Goal: Find specific page/section: Find specific page/section

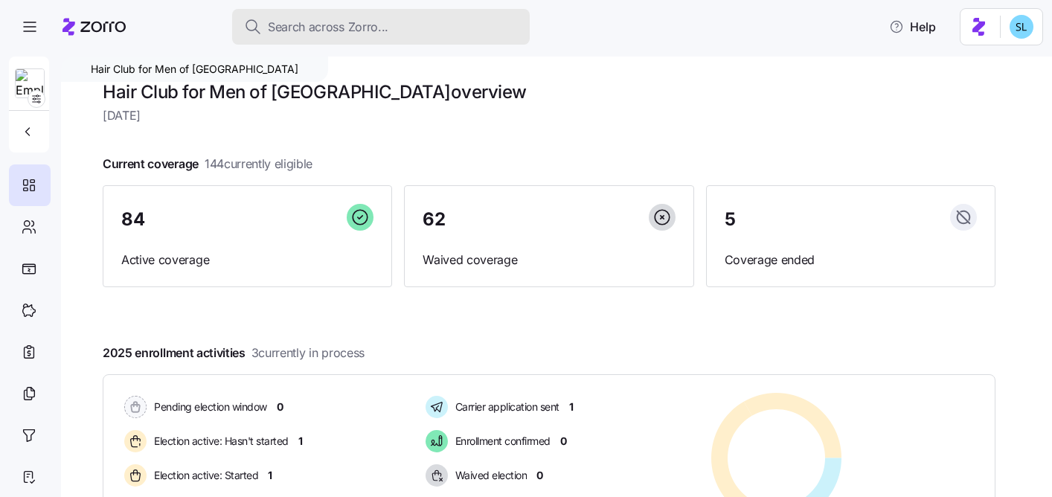
click at [408, 33] on div "Search across Zorro..." at bounding box center [381, 27] width 274 height 19
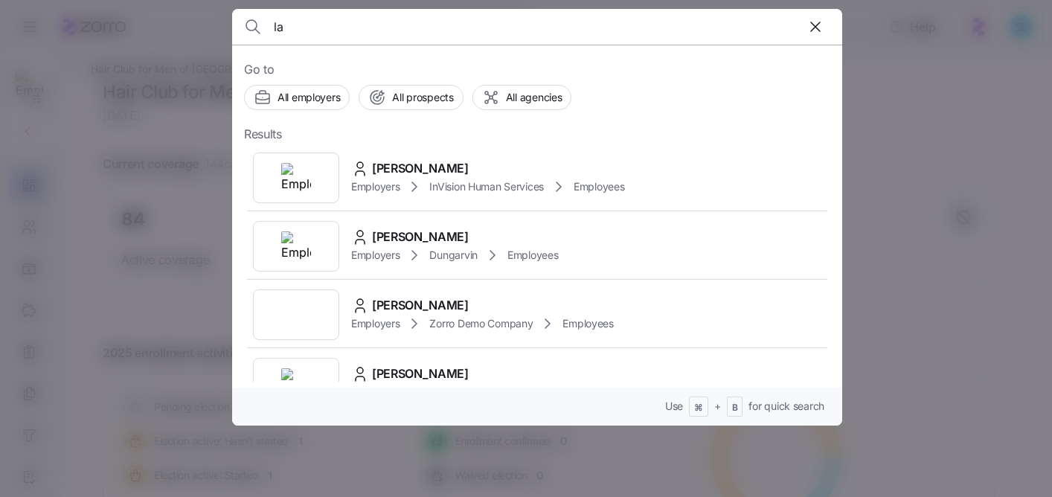
type input "l"
type input "bernicesha"
click at [428, 176] on span "Bernicesha Phoenix" at bounding box center [426, 168] width 109 height 19
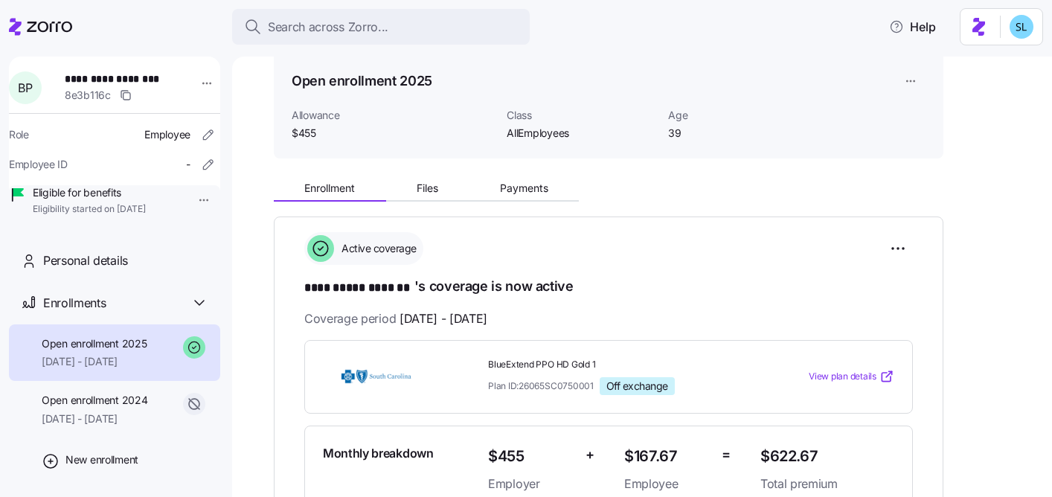
scroll to position [261, 0]
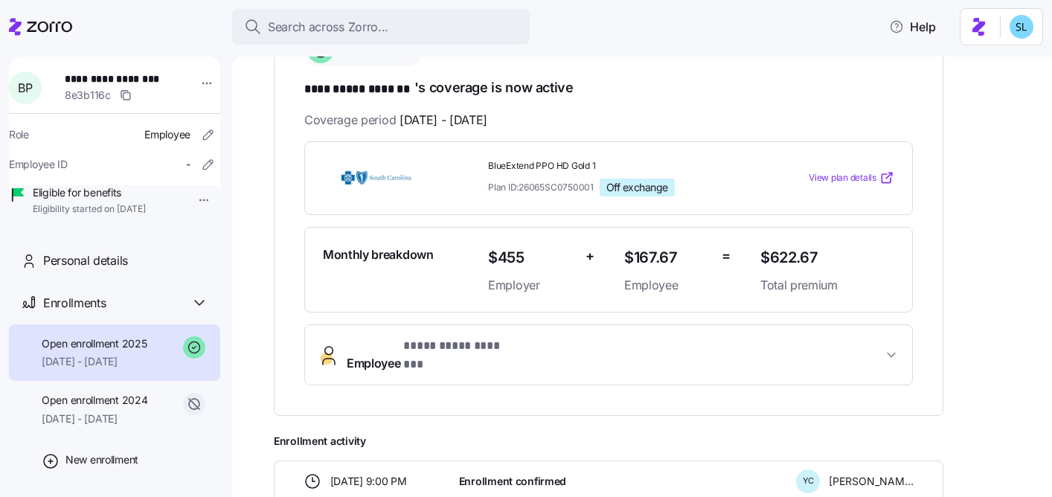
click at [788, 258] on span "$622.67" at bounding box center [827, 257] width 134 height 25
copy span "$622.67"
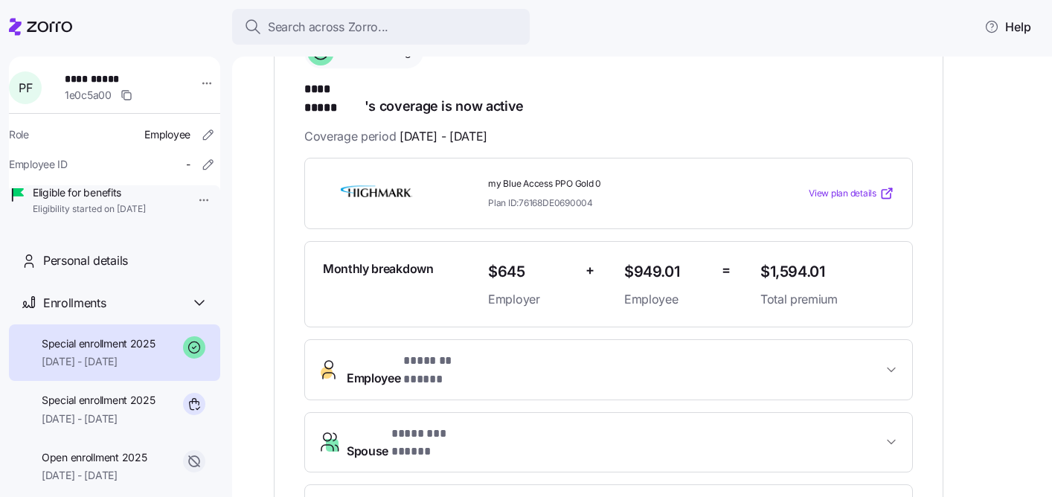
scroll to position [260, 0]
click at [480, 338] on button "Employee * ******* ***** *" at bounding box center [608, 368] width 607 height 60
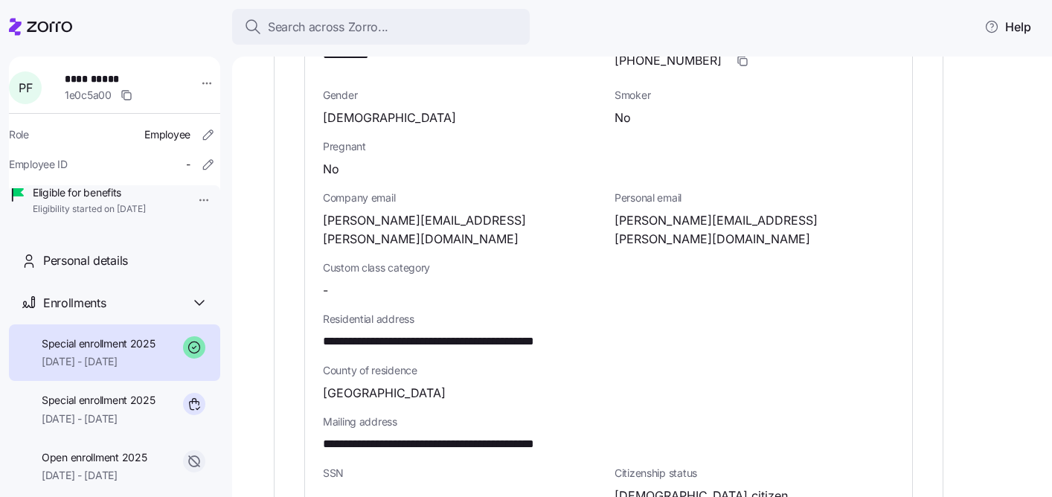
scroll to position [724, 0]
click at [396, 492] on icon "button" at bounding box center [397, 501] width 15 height 18
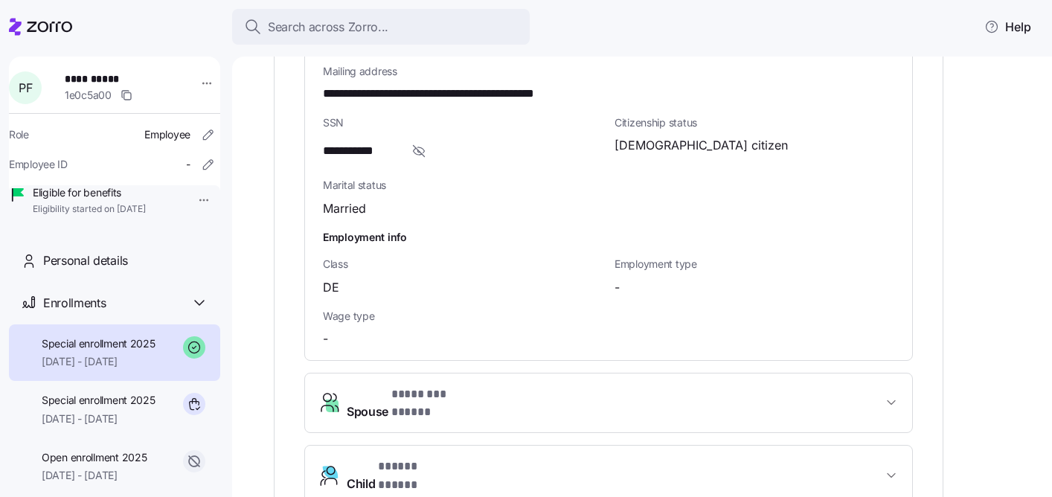
scroll to position [1210, 0]
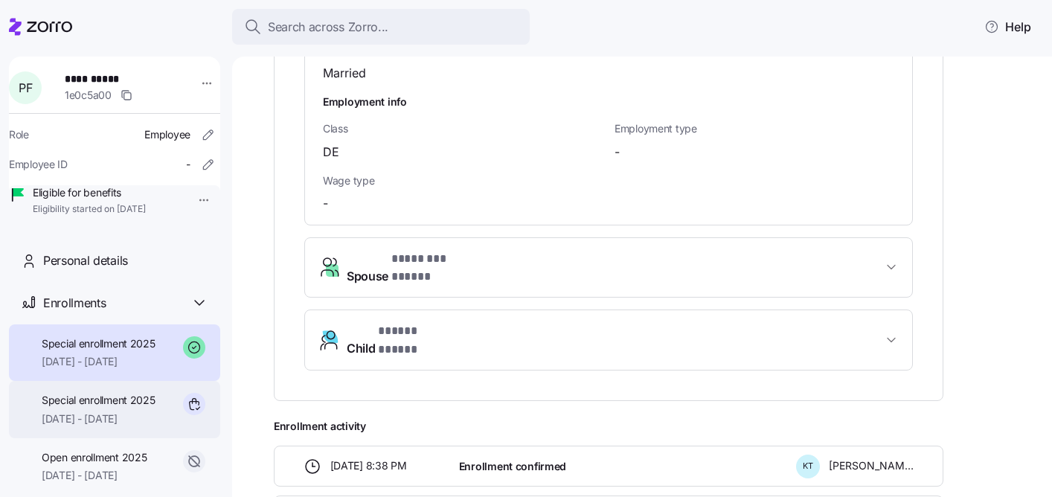
click at [66, 438] on div "Special enrollment 2025 07/24/2025 - 12/31/2025" at bounding box center [114, 409] width 211 height 57
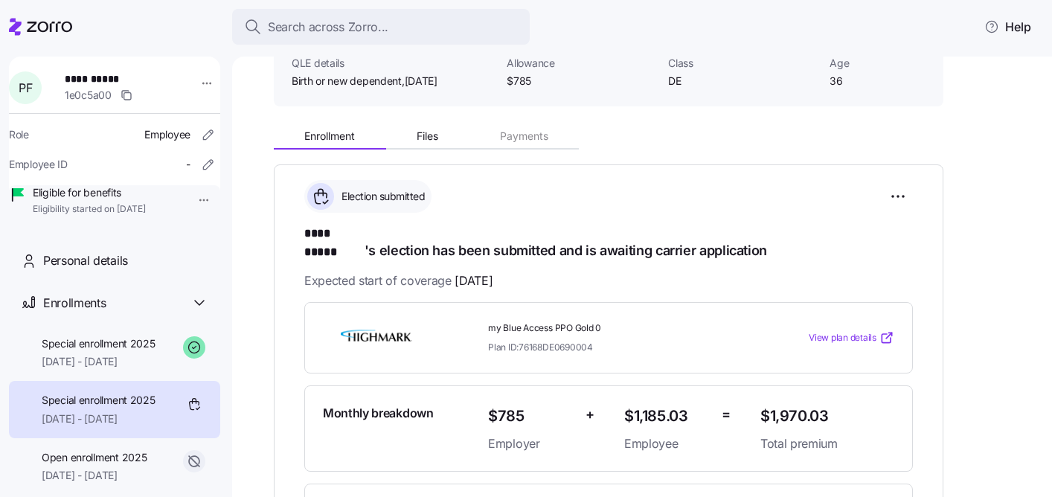
scroll to position [68, 0]
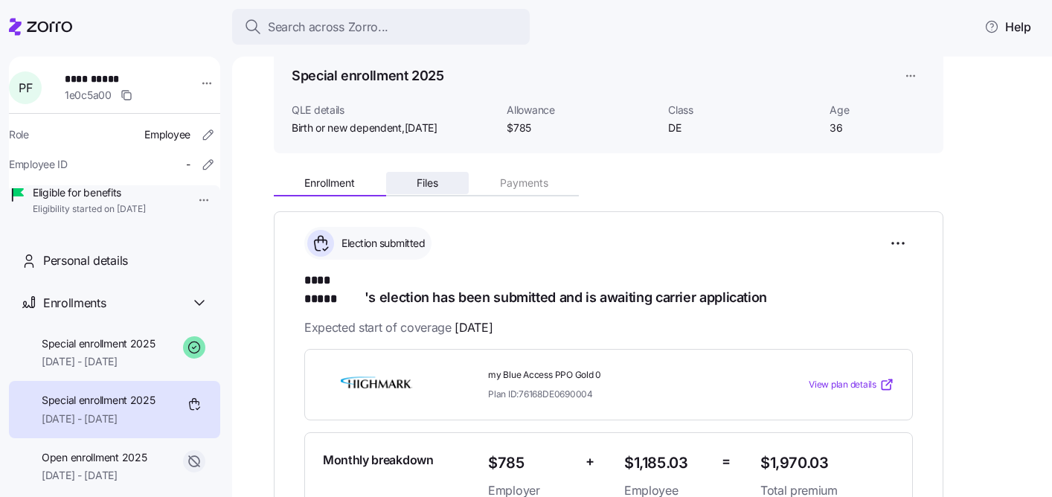
click at [431, 180] on span "Files" at bounding box center [428, 183] width 22 height 10
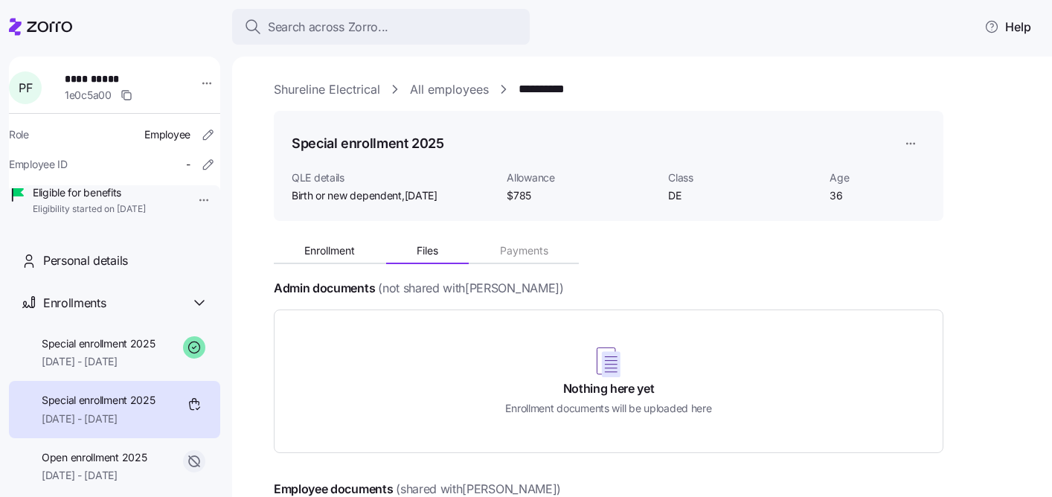
scroll to position [246, 0]
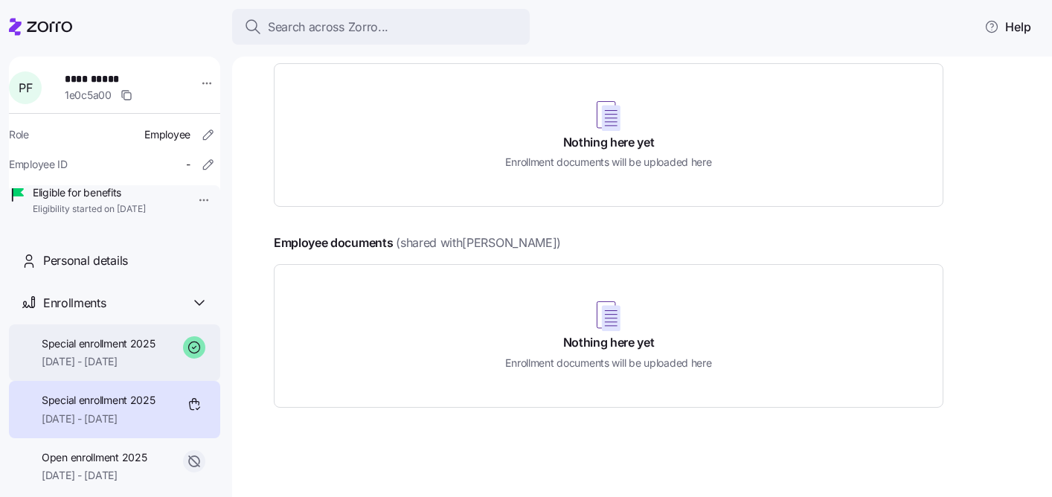
click at [111, 369] on span "08/01/2025 - 12/31/2025" at bounding box center [99, 361] width 114 height 15
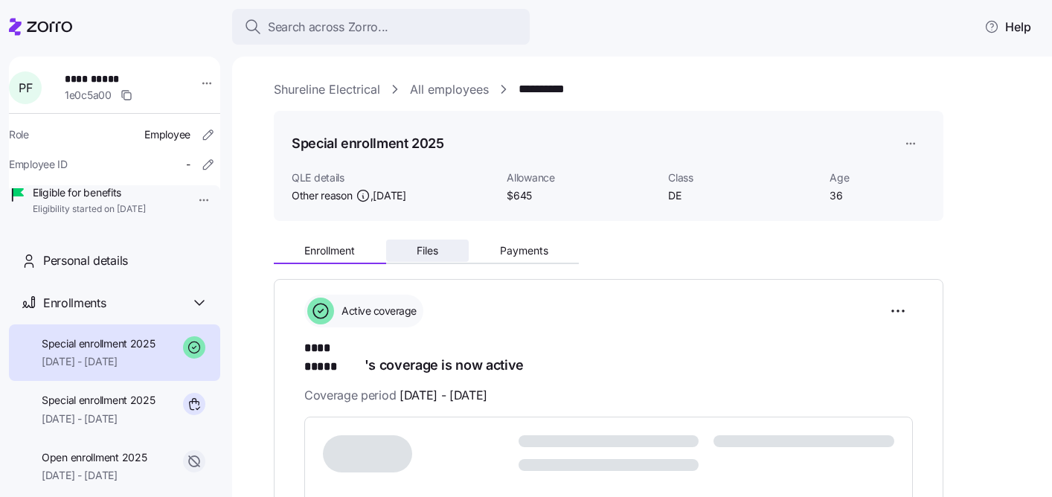
click at [446, 249] on button "Files" at bounding box center [427, 251] width 83 height 22
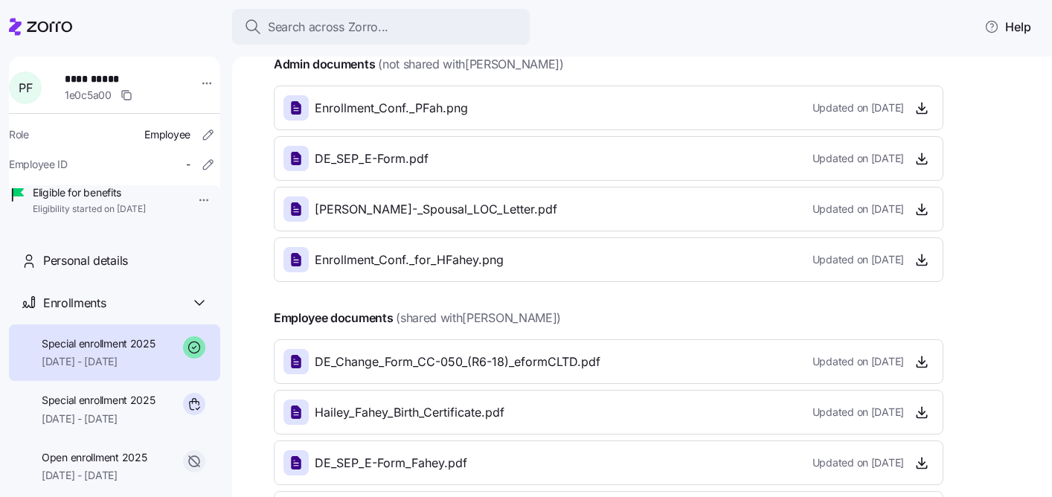
scroll to position [273, 0]
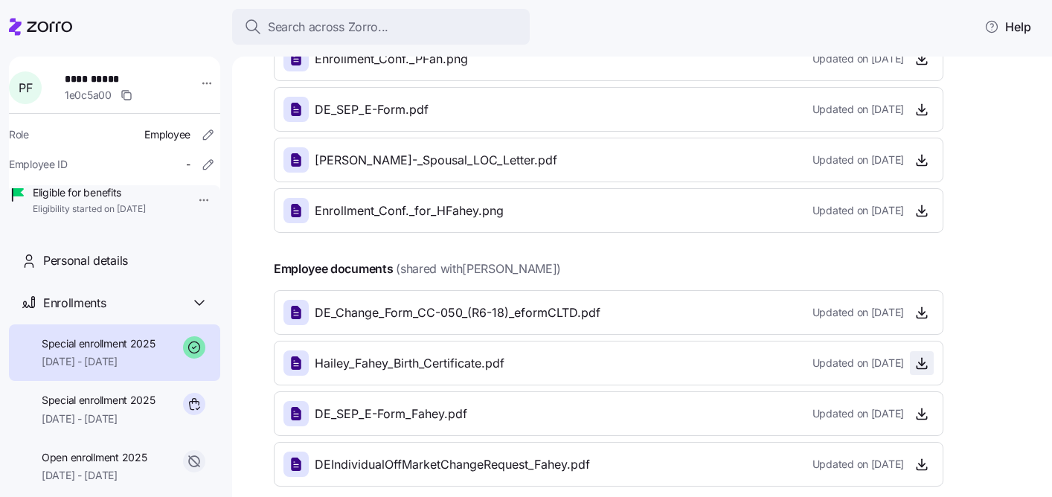
click at [922, 364] on icon "button" at bounding box center [922, 361] width 0 height 7
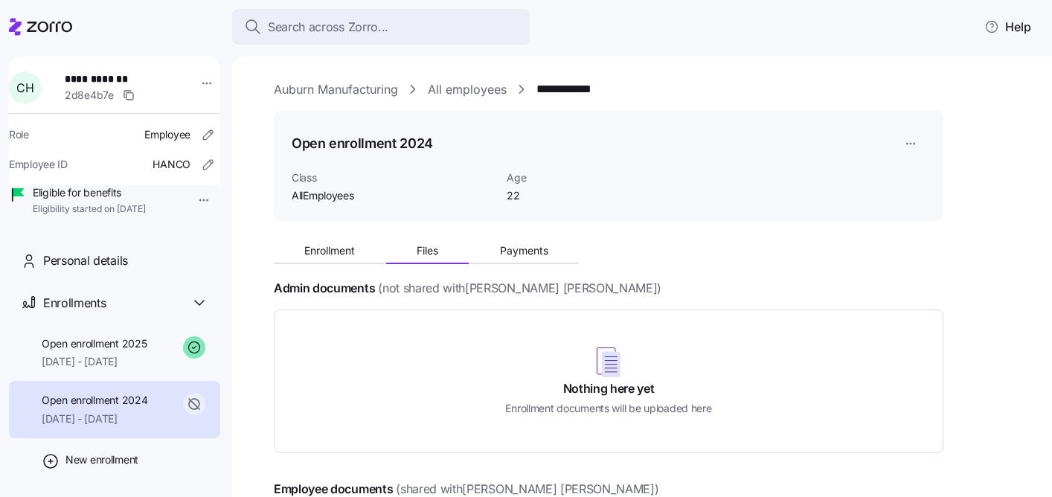
scroll to position [70, 0]
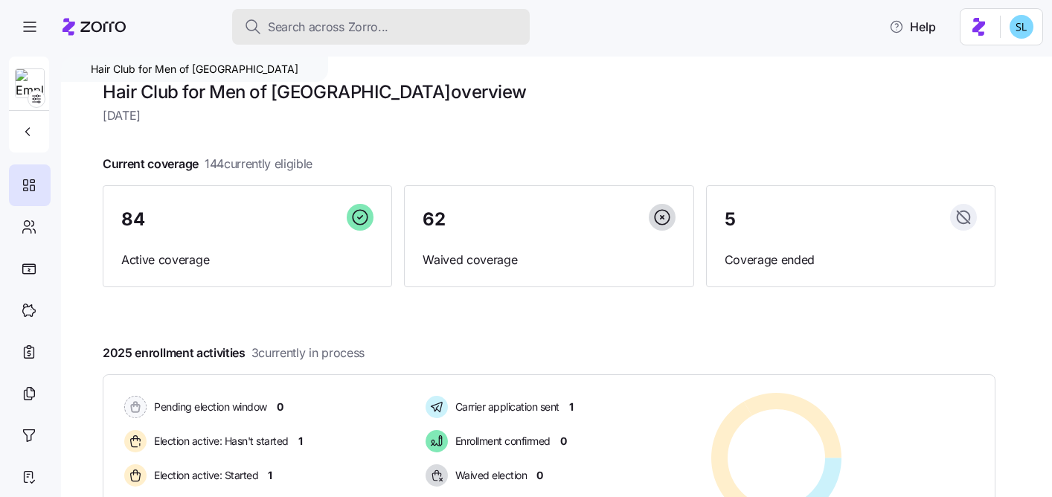
click at [383, 28] on span "Search across Zorro..." at bounding box center [328, 27] width 120 height 19
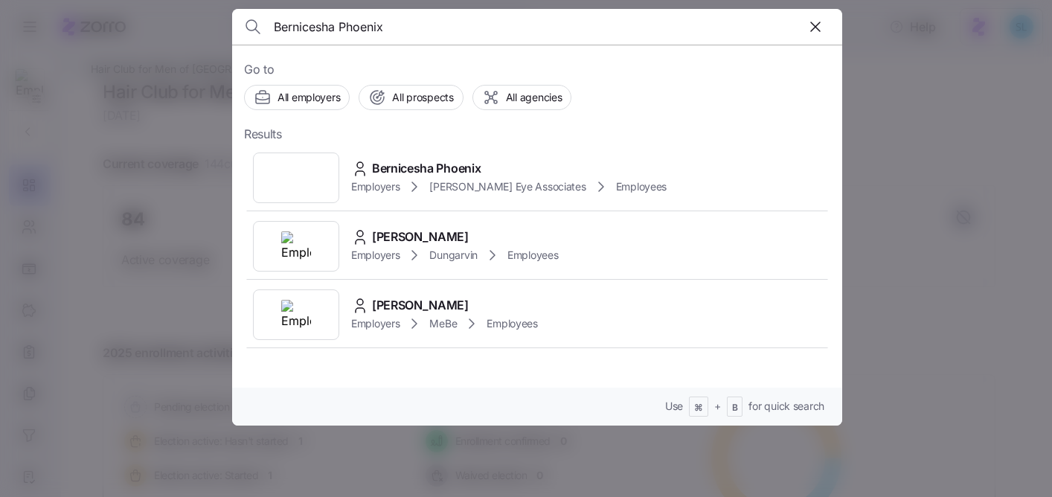
type input "Bernicesha Phoenix"
click at [918, 129] on div at bounding box center [526, 248] width 1052 height 497
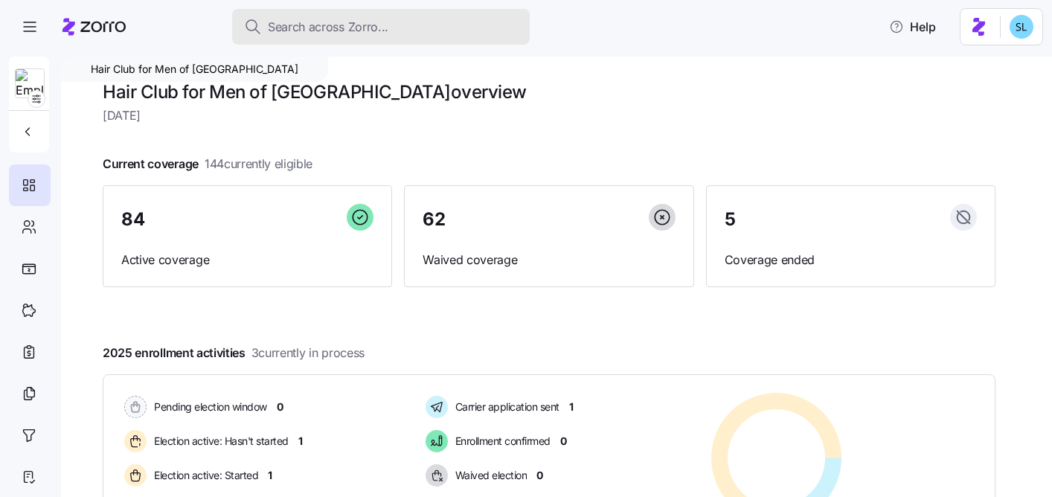
click at [374, 31] on span "Search across Zorro..." at bounding box center [328, 27] width 120 height 19
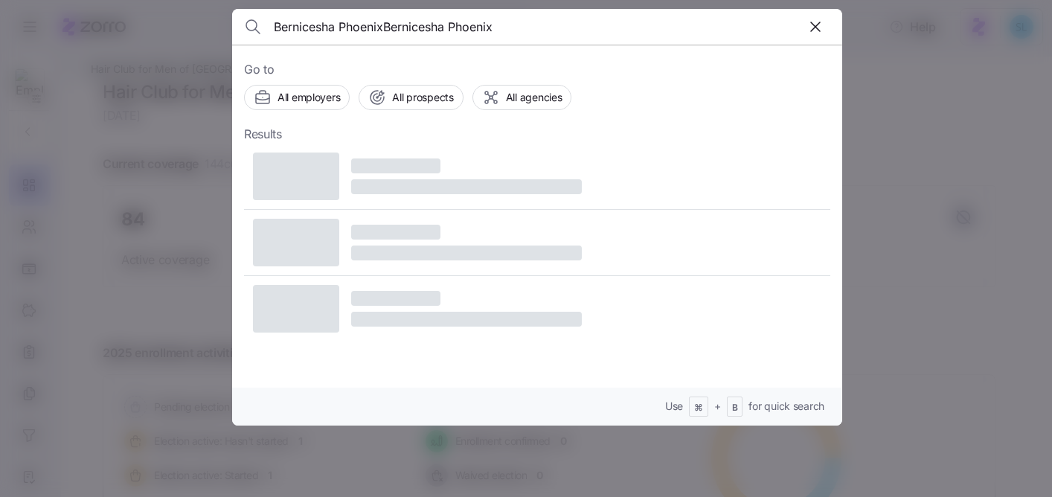
click at [373, 22] on input "Bernicesha PhoenixBernicesha Phoenix" at bounding box center [464, 27] width 381 height 36
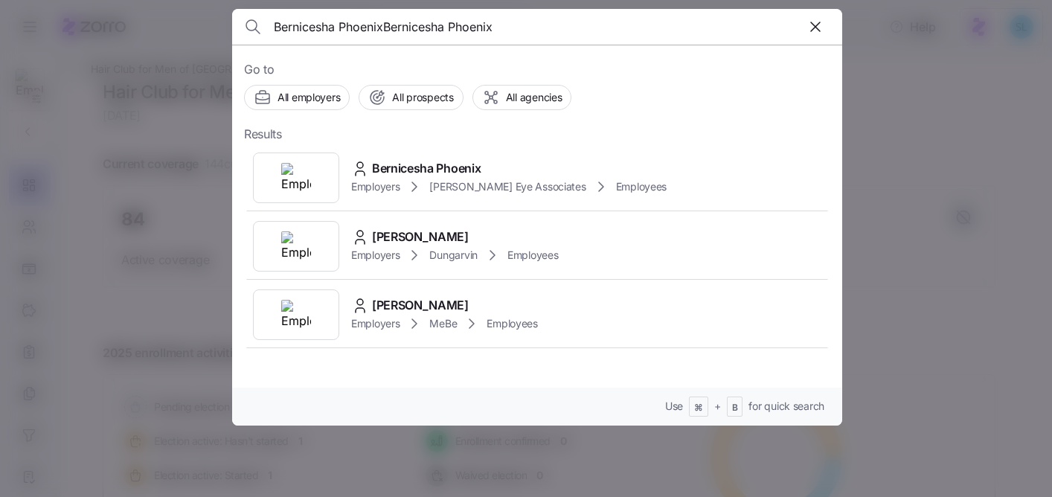
click at [373, 22] on input "Bernicesha PhoenixBernicesha Phoenix" at bounding box center [464, 27] width 381 height 36
type input "Bernicesha Phoenix"
click at [439, 169] on span "Bernicesha Phoenix" at bounding box center [426, 168] width 109 height 19
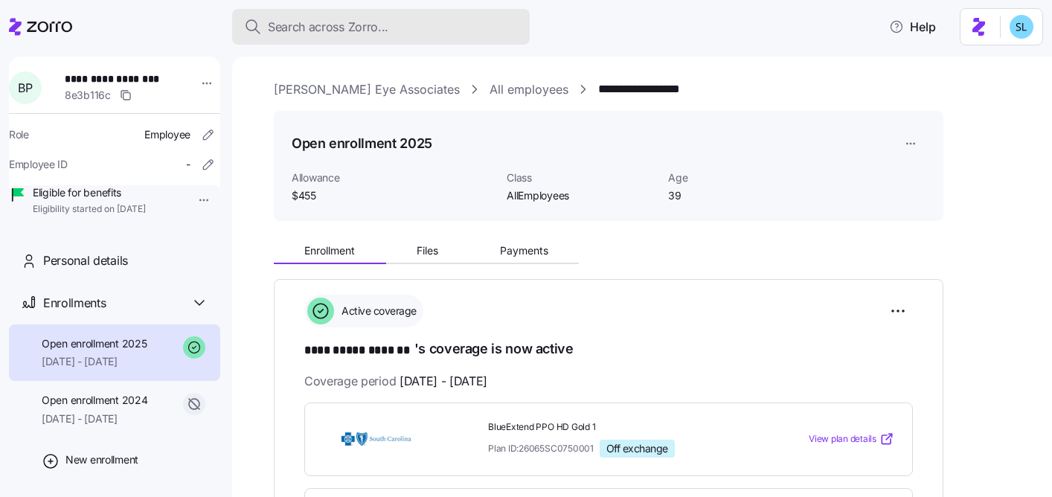
click at [480, 28] on div "Search across Zorro..." at bounding box center [381, 27] width 274 height 19
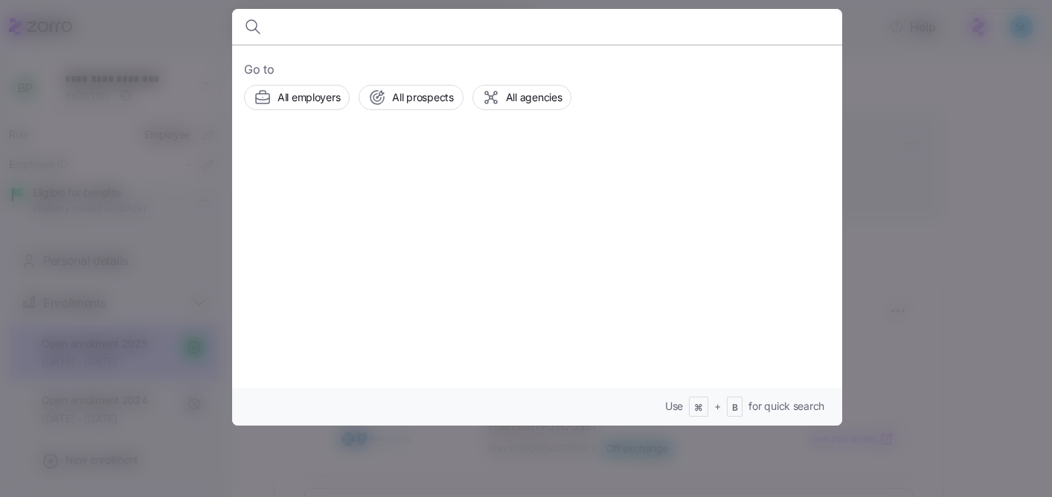
type input "m"
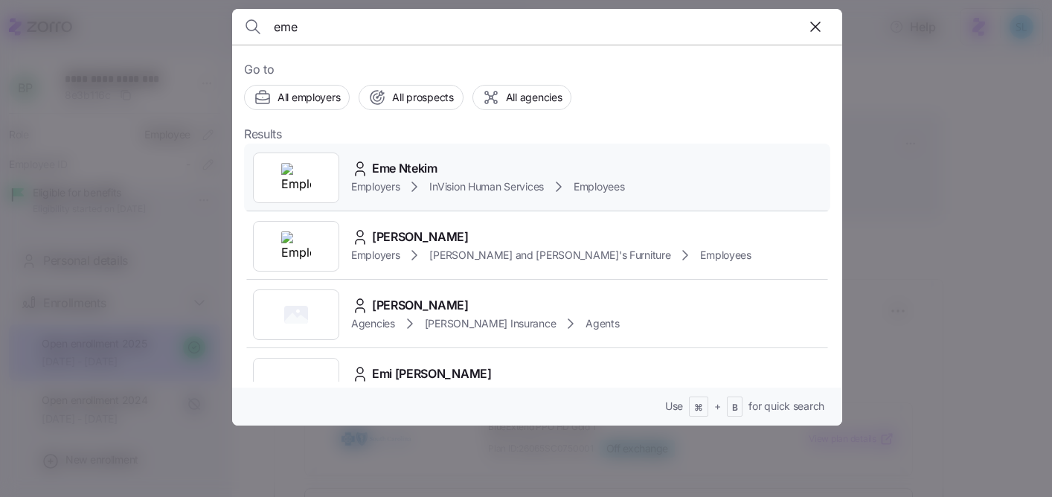
type input "eme"
click at [465, 163] on div "Eme Ntekim" at bounding box center [488, 168] width 274 height 19
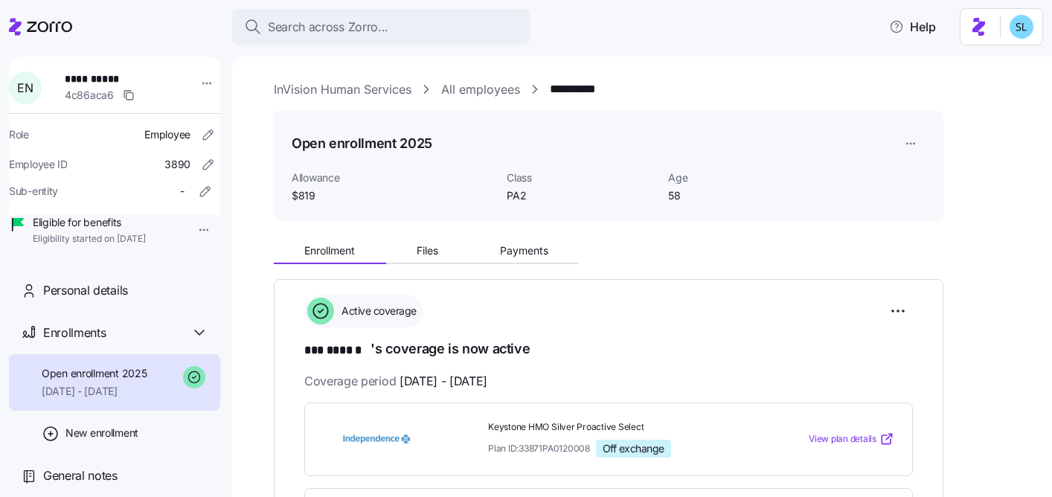
click at [93, 76] on span "**********" at bounding box center [114, 78] width 98 height 15
click at [92, 75] on span "**********" at bounding box center [114, 78] width 98 height 15
copy span "**********"
